Goal: Check status: Check status

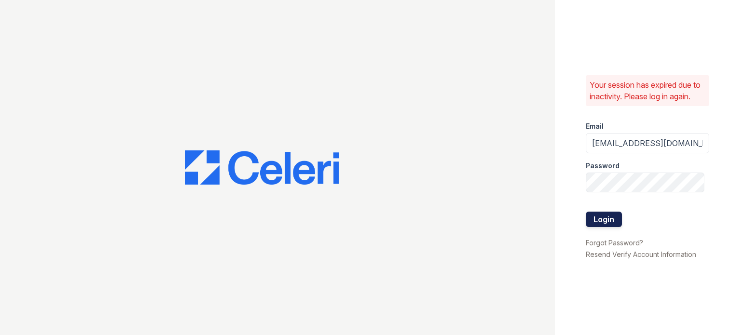
click at [611, 219] on button "Login" at bounding box center [604, 218] width 36 height 15
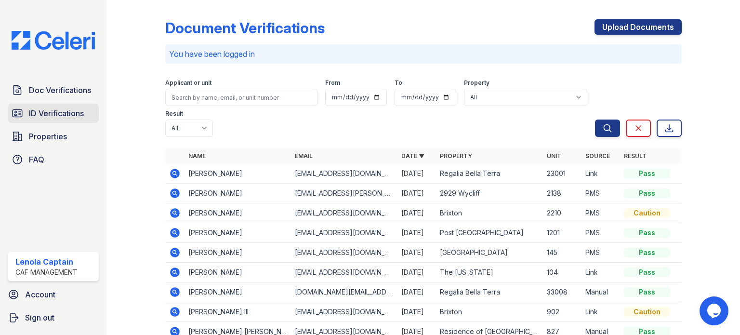
click at [50, 111] on span "ID Verifications" at bounding box center [56, 113] width 55 height 12
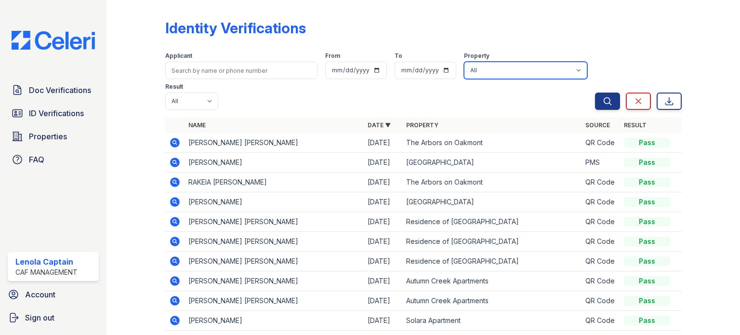
click at [514, 62] on select "All 2929 Wycliff 29 Fifty Artisan Park Apartments Autumn Creek Apartments Avalo…" at bounding box center [525, 70] width 123 height 17
select select "4710"
click at [464, 62] on select "All 2929 Wycliff 29 Fifty Artisan Park Apartments Autumn Creek Apartments Avalo…" at bounding box center [525, 70] width 123 height 17
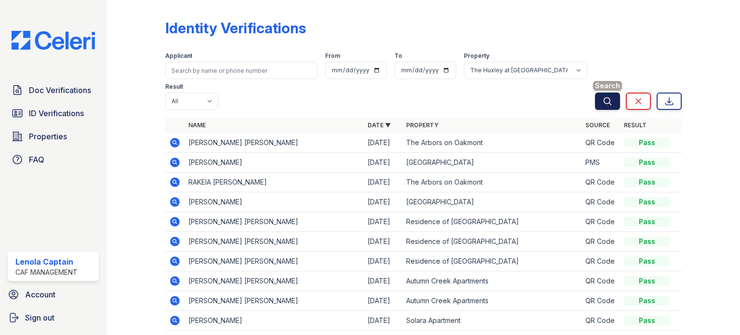
click at [603, 100] on icon "submit" at bounding box center [608, 101] width 10 height 10
